Goal: Task Accomplishment & Management: Manage account settings

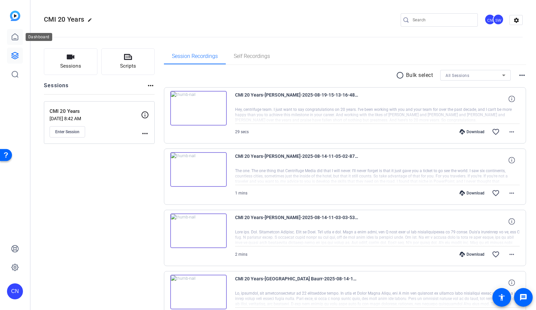
click at [18, 31] on link at bounding box center [15, 37] width 16 height 16
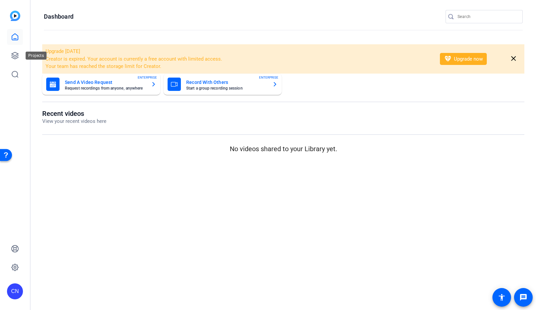
drag, startPoint x: 17, startPoint y: 50, endPoint x: 27, endPoint y: 58, distance: 13.3
click at [17, 50] on link at bounding box center [15, 56] width 16 height 16
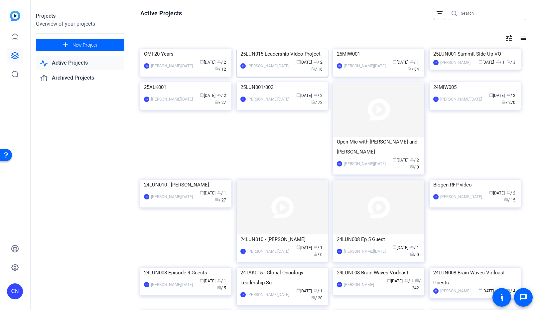
click at [278, 49] on img at bounding box center [282, 49] width 91 height 0
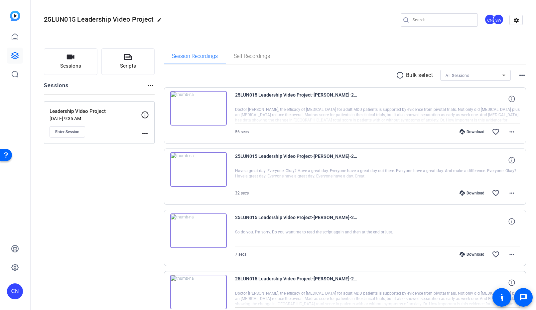
click at [143, 134] on mat-icon "more_horiz" at bounding box center [145, 133] width 8 height 8
click at [145, 140] on button "Edit Session" at bounding box center [161, 143] width 41 height 8
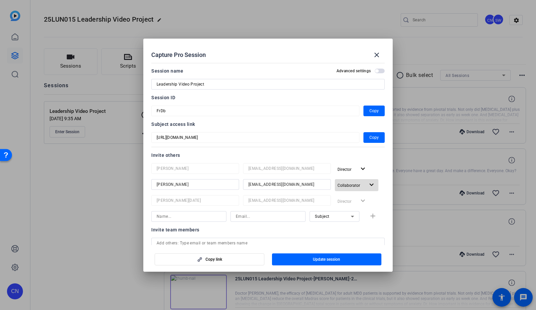
click at [371, 187] on span "button" at bounding box center [357, 185] width 44 height 16
click at [354, 232] on span "Remove User" at bounding box center [349, 233] width 25 height 5
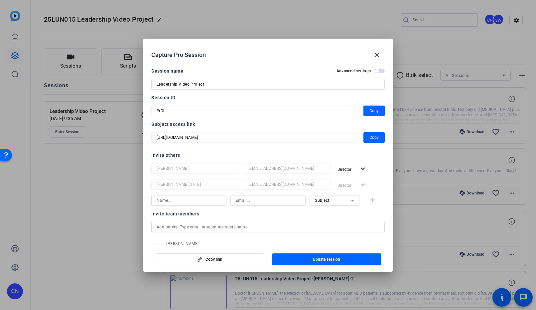
click at [300, 258] on span "button" at bounding box center [327, 259] width 110 height 16
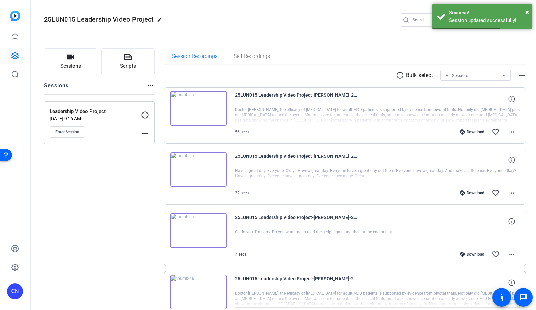
click at [139, 135] on div "Enter Session" at bounding box center [95, 131] width 91 height 11
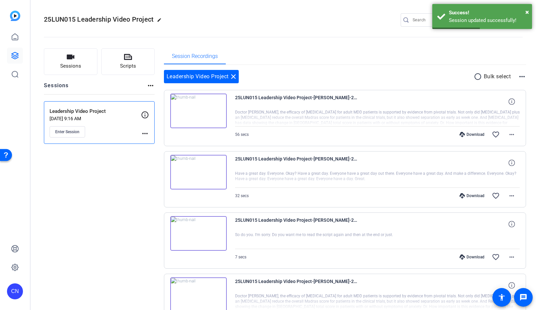
click at [144, 134] on mat-icon "more_horiz" at bounding box center [145, 133] width 8 height 8
click at [156, 145] on span "Edit Session" at bounding box center [161, 143] width 30 height 8
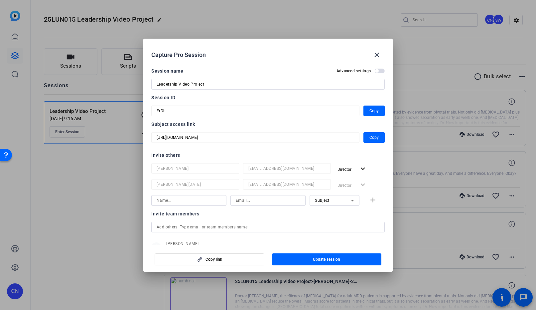
click at [191, 202] on input at bounding box center [189, 200] width 65 height 8
click at [191, 201] on input at bounding box center [189, 200] width 65 height 8
click at [262, 200] on input at bounding box center [268, 200] width 65 height 8
paste input "[EMAIL_ADDRESS][DOMAIN_NAME]"
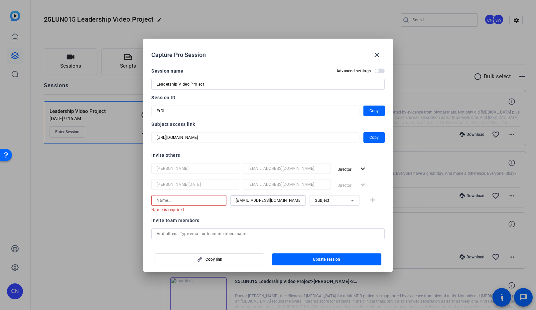
type input "[EMAIL_ADDRESS][DOMAIN_NAME]"
drag, startPoint x: 199, startPoint y: 201, endPoint x: 201, endPoint y: 196, distance: 5.5
click at [199, 201] on input at bounding box center [189, 200] width 65 height 8
type input "[PERSON_NAME]"
click at [317, 197] on div "Subject" at bounding box center [333, 200] width 36 height 8
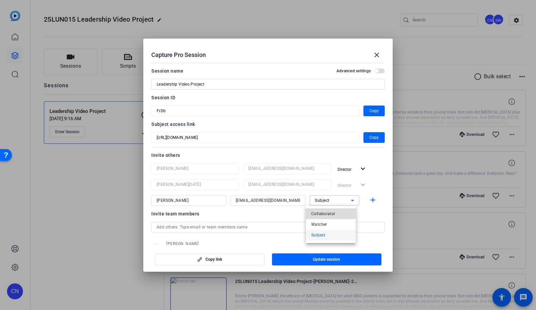
click at [331, 212] on span "Collaborator" at bounding box center [323, 214] width 24 height 8
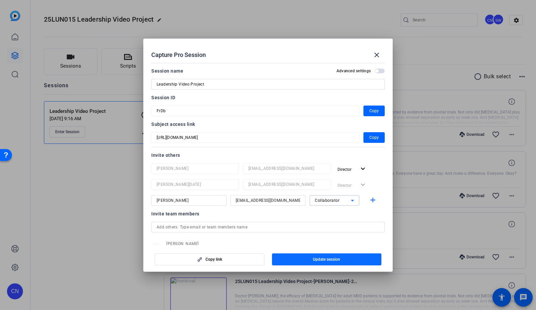
click at [316, 258] on span "Update session" at bounding box center [326, 259] width 27 height 5
